Goal: Information Seeking & Learning: Understand process/instructions

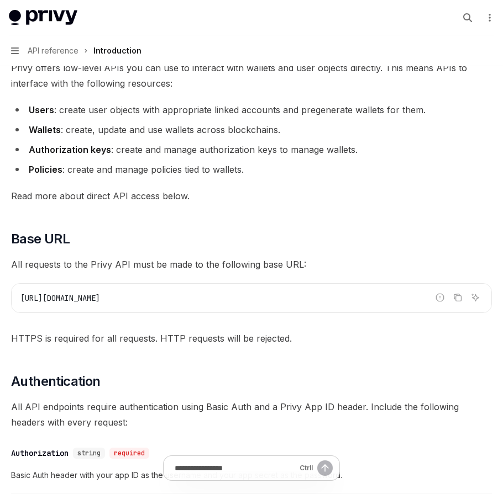
scroll to position [265, 0]
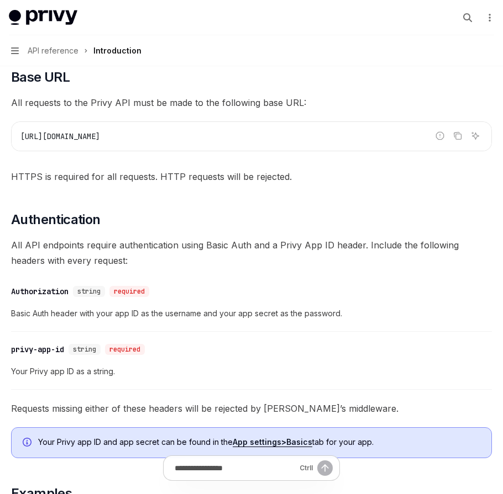
click at [243, 185] on div "Privy offers low-level APIs you can use to interact with wallets and user objec…" at bounding box center [251, 313] width 481 height 831
click at [239, 179] on span "HTTPS is required for all requests. HTTP requests will be rejected." at bounding box center [251, 176] width 481 height 15
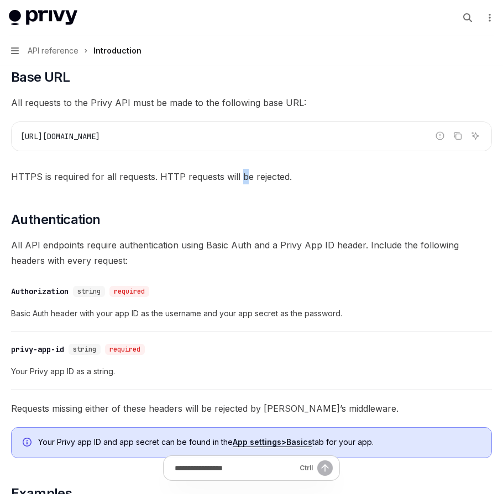
click at [239, 179] on span "HTTPS is required for all requests. HTTP requests will be rejected." at bounding box center [251, 176] width 481 height 15
click at [246, 173] on span "HTTPS is required for all requests. HTTP requests will be rejected." at bounding box center [251, 176] width 481 height 15
click at [249, 173] on span "HTTPS is required for all requests. HTTP requests will be rejected." at bounding box center [251, 176] width 481 height 15
click at [248, 172] on span "HTTPS is required for all requests. HTTP requests will be rejected." at bounding box center [251, 176] width 481 height 15
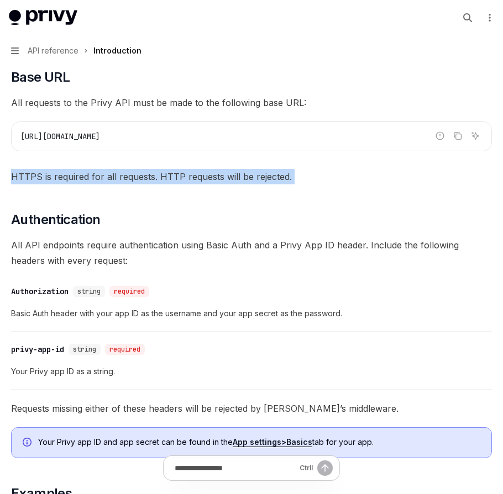
click at [248, 172] on span "HTTPS is required for all requests. HTTP requests will be rejected." at bounding box center [251, 176] width 481 height 15
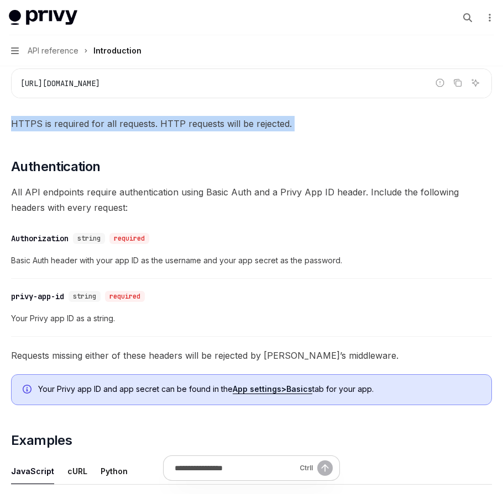
scroll to position [464, 0]
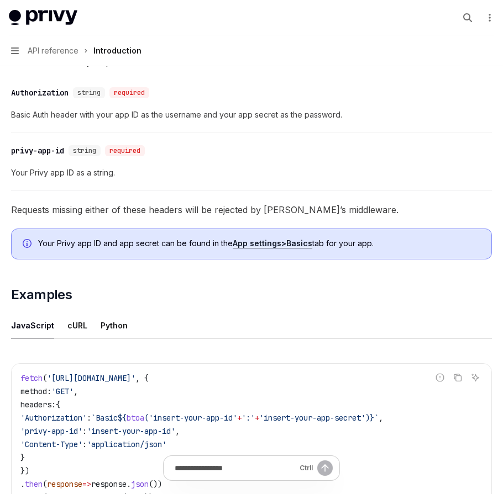
click at [183, 246] on span "Your Privy app ID and app secret can be found in the App settings > Basics tab …" at bounding box center [259, 243] width 442 height 11
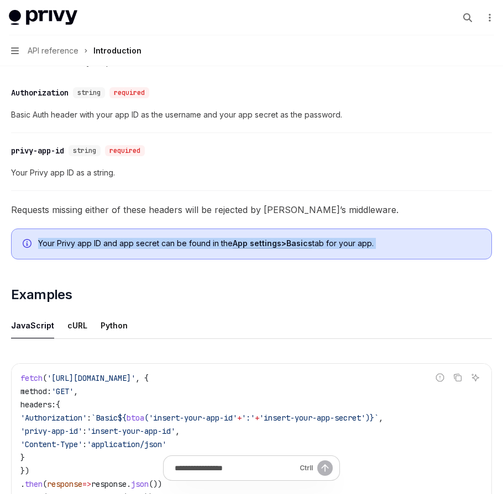
click at [183, 246] on span "Your Privy app ID and app secret can be found in the App settings > Basics tab …" at bounding box center [259, 243] width 442 height 11
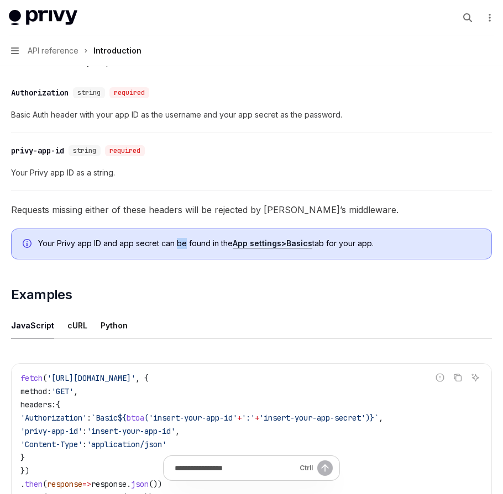
click at [182, 245] on span "Your Privy app ID and app secret can be found in the App settings > Basics tab …" at bounding box center [259, 243] width 442 height 11
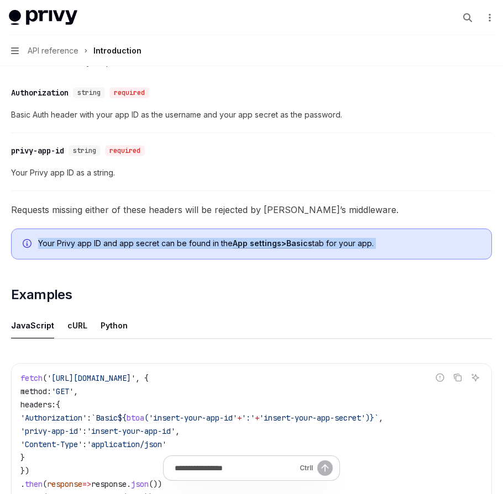
click at [182, 244] on span "Your Privy app ID and app secret can be found in the App settings > Basics tab …" at bounding box center [259, 243] width 442 height 11
click at [181, 243] on span "Your Privy app ID and app secret can be found in the App settings > Basics tab …" at bounding box center [259, 243] width 442 height 11
drag, startPoint x: 186, startPoint y: 242, endPoint x: 193, endPoint y: 236, distance: 9.1
click at [186, 242] on span "Your Privy app ID and app secret can be found in the App settings > Basics tab …" at bounding box center [259, 243] width 442 height 11
click at [193, 237] on div "Your Privy app ID and app secret can be found in the App settings > Basics tab …" at bounding box center [251, 244] width 481 height 31
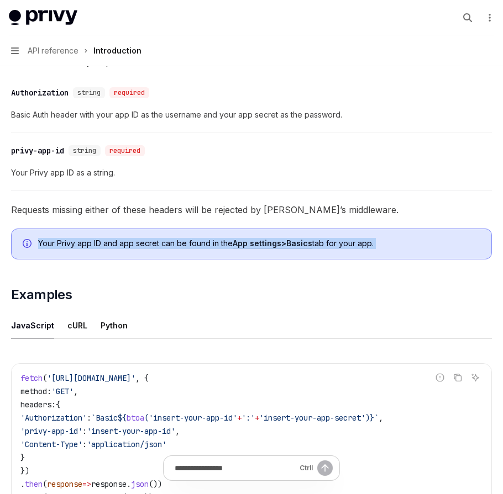
click at [173, 237] on div "Your Privy app ID and app secret can be found in the App settings > Basics tab …" at bounding box center [251, 244] width 481 height 31
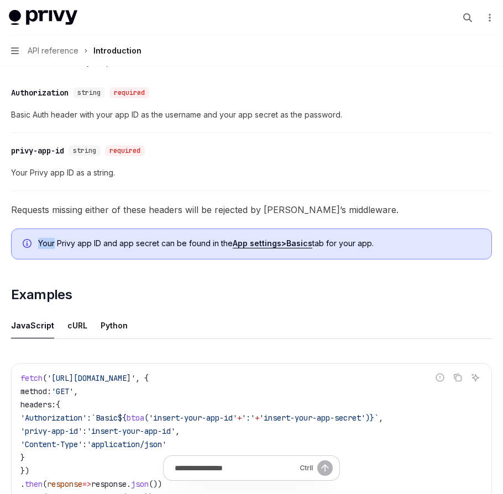
drag, startPoint x: 173, startPoint y: 237, endPoint x: 168, endPoint y: 234, distance: 5.7
click at [172, 235] on div "Your Privy app ID and app secret can be found in the App settings > Basics tab …" at bounding box center [251, 244] width 481 height 31
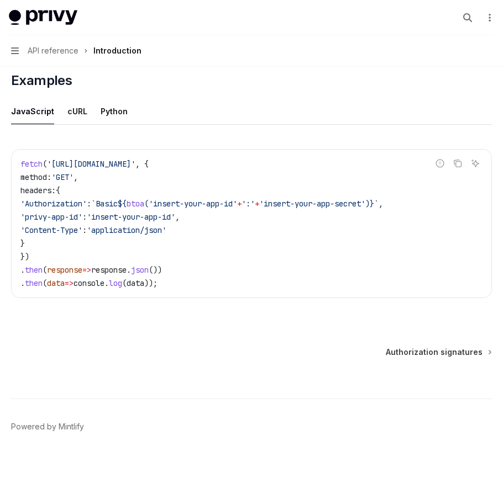
drag, startPoint x: 214, startPoint y: 228, endPoint x: 12, endPoint y: 202, distance: 203.8
click at [12, 202] on div "fetch ( '[URL][DOMAIN_NAME]' , { method: 'GET' , headers: { 'Authorization' : `…" at bounding box center [252, 224] width 480 height 148
click at [266, 251] on code "fetch ( '[URL][DOMAIN_NAME]' , { method: 'GET' , headers: { 'Authorization' : `…" at bounding box center [251, 223] width 462 height 133
click at [208, 248] on code "fetch ( '[URL][DOMAIN_NAME]' , { method: 'GET' , headers: { 'Authorization' : `…" at bounding box center [251, 223] width 462 height 133
click at [412, 348] on span "Authorization signatures" at bounding box center [434, 352] width 97 height 11
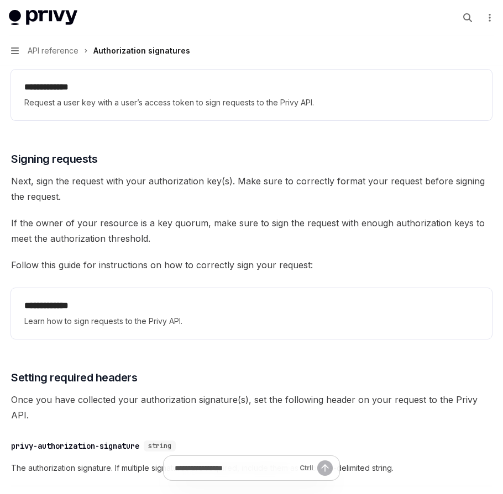
scroll to position [1719, 0]
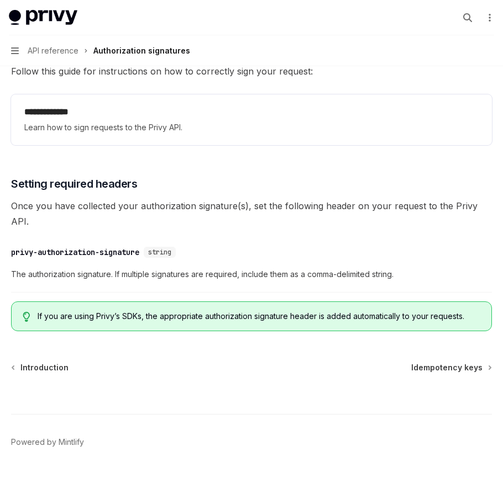
click at [457, 362] on span "Idempotency keys" at bounding box center [446, 367] width 71 height 11
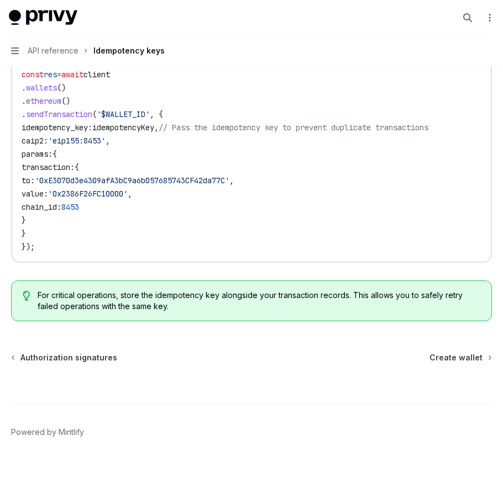
scroll to position [1211, 0]
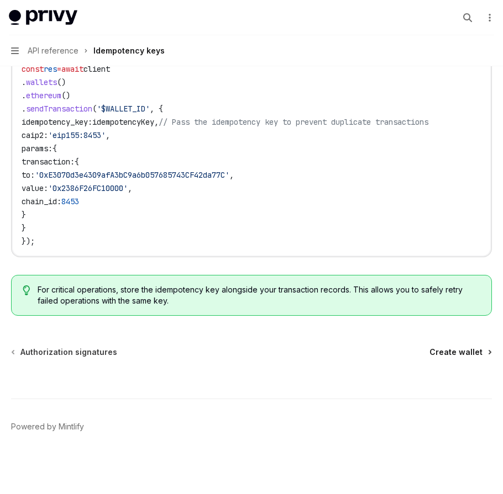
click at [438, 354] on span "Create wallet" at bounding box center [455, 352] width 53 height 11
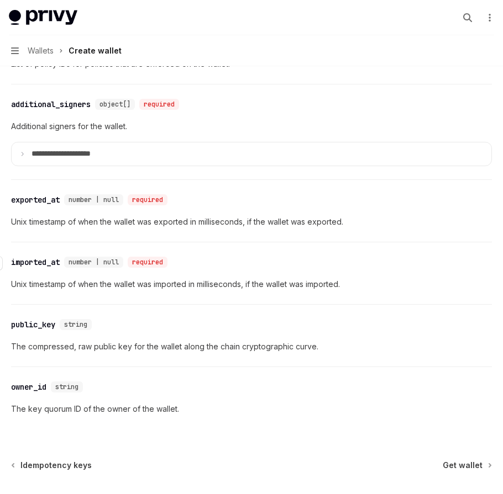
scroll to position [1746, 0]
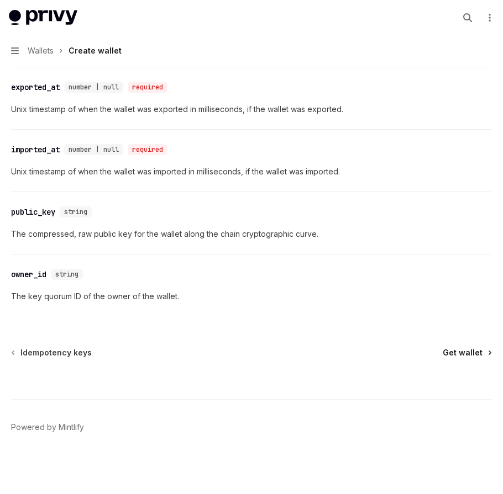
click at [470, 355] on span "Get wallet" at bounding box center [463, 353] width 40 height 11
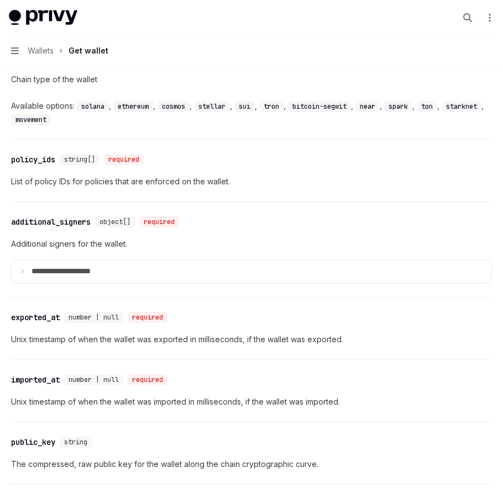
scroll to position [1193, 0]
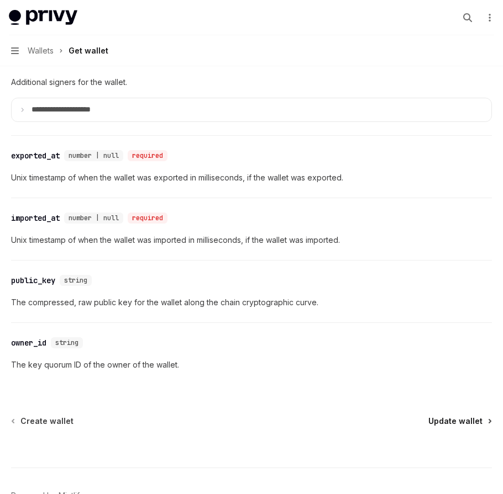
click at [437, 417] on span "Update wallet" at bounding box center [455, 421] width 54 height 11
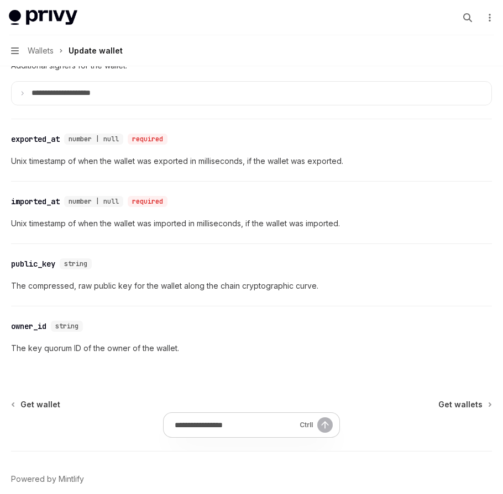
scroll to position [1747, 0]
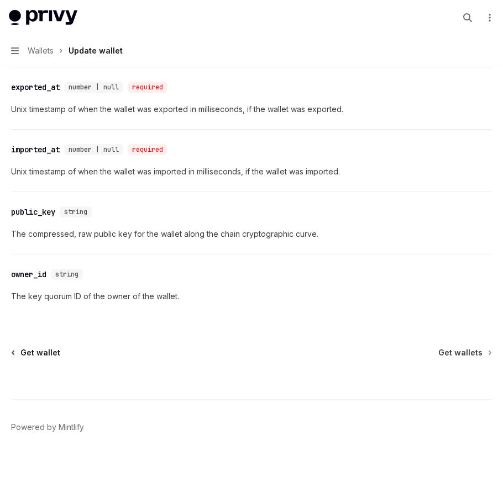
click at [49, 355] on span "Get wallet" at bounding box center [40, 353] width 40 height 11
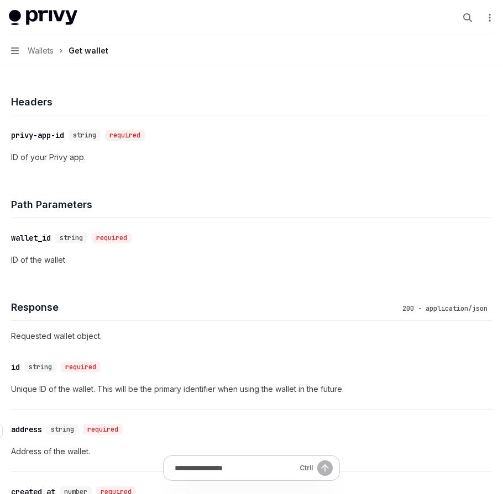
scroll to position [597, 0]
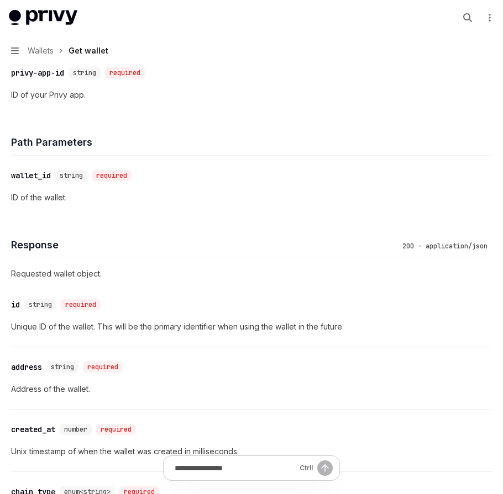
click at [148, 248] on h4 "Response" at bounding box center [204, 245] width 387 height 15
click at [145, 248] on h4 "Response" at bounding box center [204, 245] width 387 height 15
drag, startPoint x: 144, startPoint y: 248, endPoint x: 139, endPoint y: 248, distance: 5.6
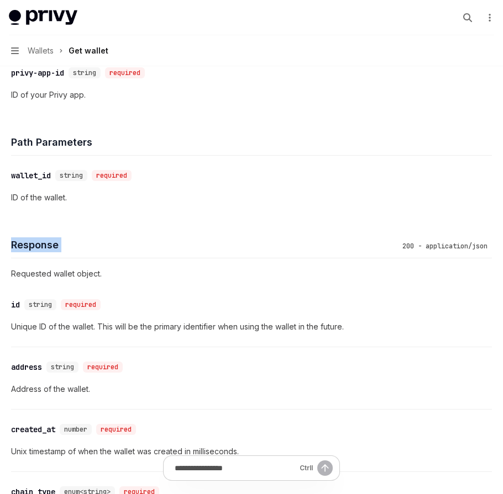
click at [144, 248] on h4 "Response" at bounding box center [204, 245] width 387 height 15
click at [139, 248] on h4 "Response" at bounding box center [204, 245] width 387 height 15
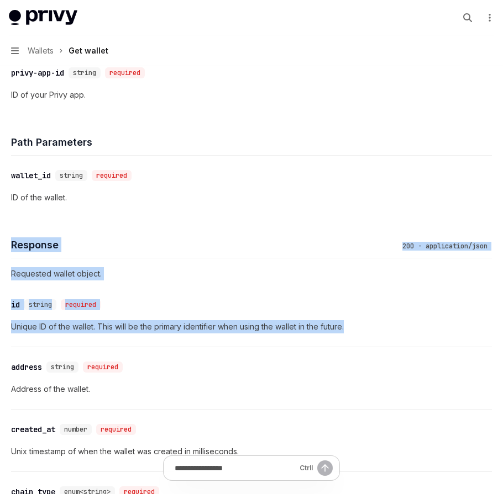
drag, startPoint x: 113, startPoint y: 227, endPoint x: 421, endPoint y: 342, distance: 328.7
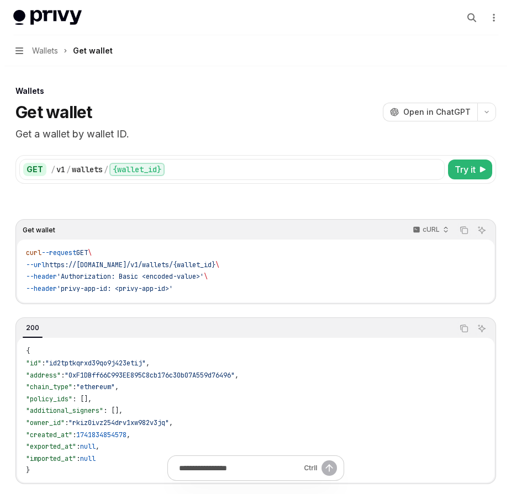
scroll to position [0, 0]
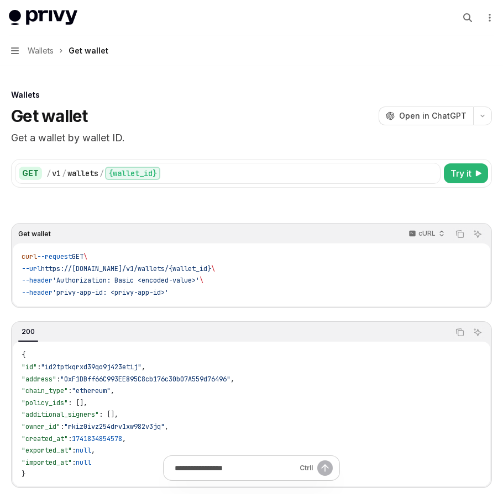
click at [49, 44] on span "Wallets" at bounding box center [41, 50] width 26 height 13
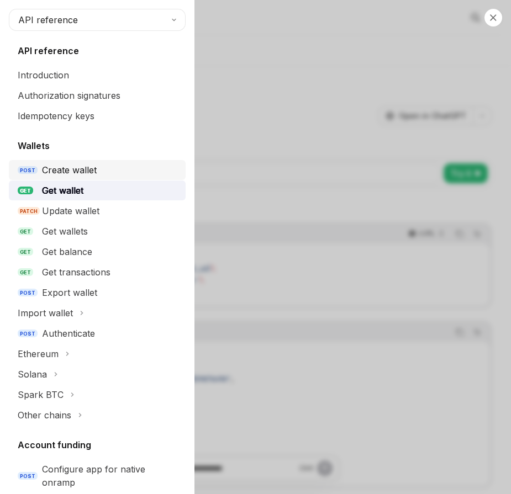
click at [96, 171] on div "Create wallet" at bounding box center [69, 170] width 55 height 13
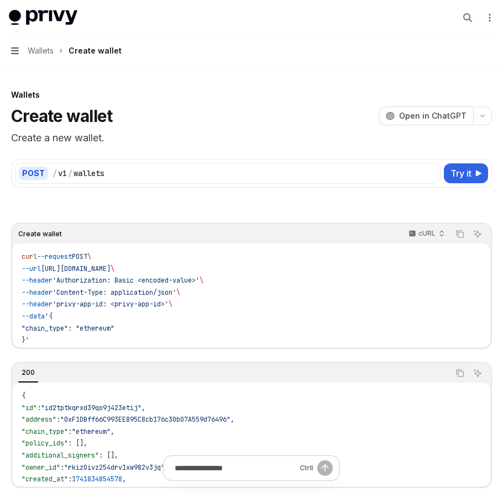
click at [18, 54] on icon "button" at bounding box center [15, 51] width 8 height 7
type textarea "*"
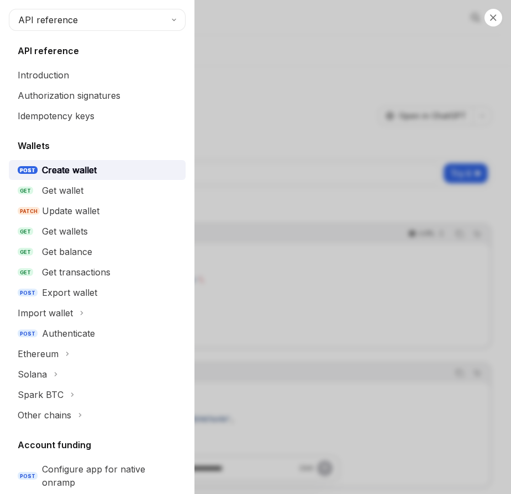
click at [58, 49] on h5 "API reference" at bounding box center [48, 50] width 61 height 13
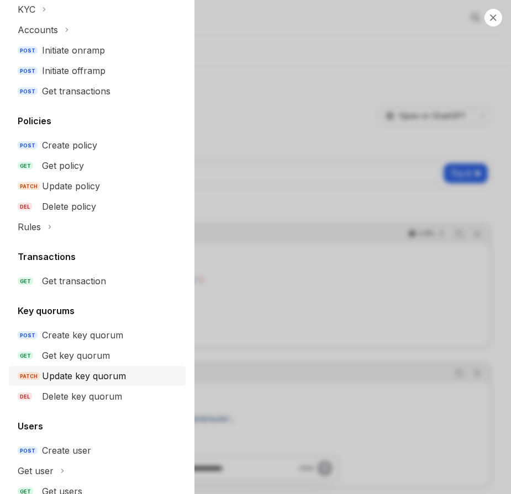
scroll to position [643, 0]
